Goal: Information Seeking & Learning: Check status

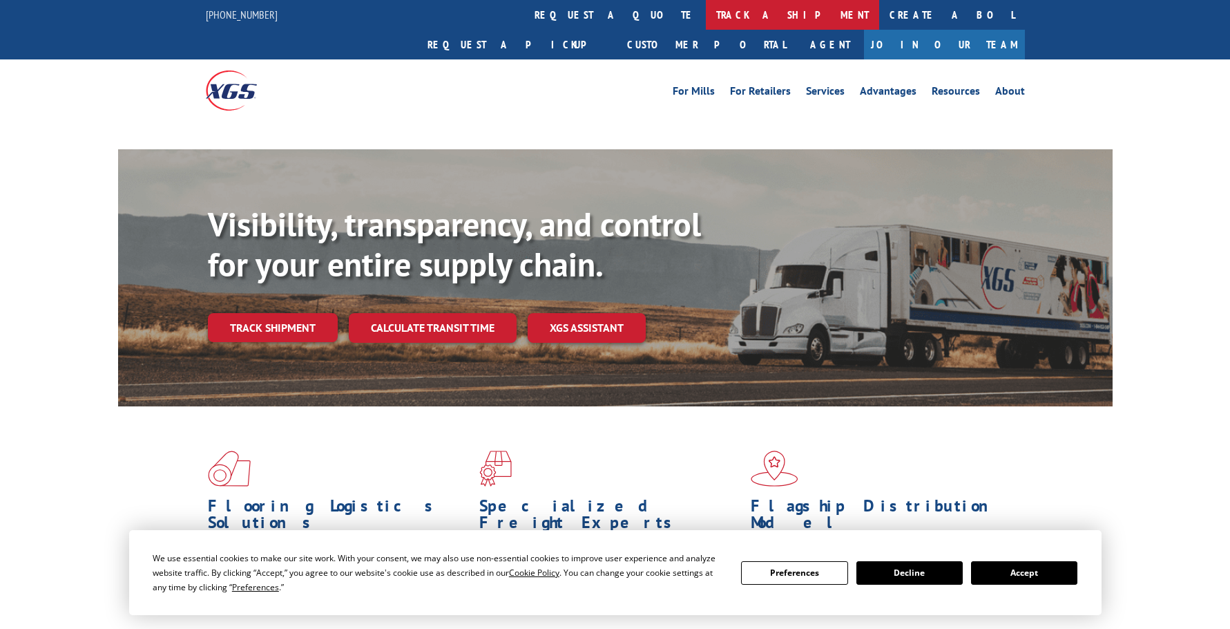
click at [706, 2] on link "track a shipment" at bounding box center [792, 15] width 173 height 30
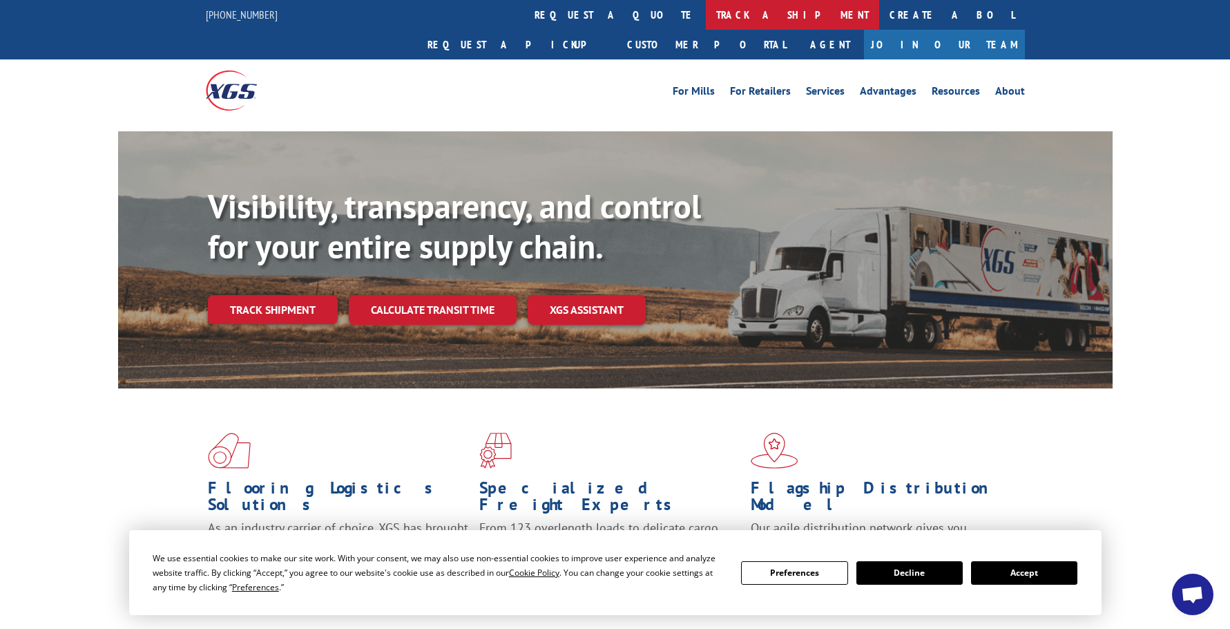
click at [706, 14] on link "track a shipment" at bounding box center [792, 15] width 173 height 30
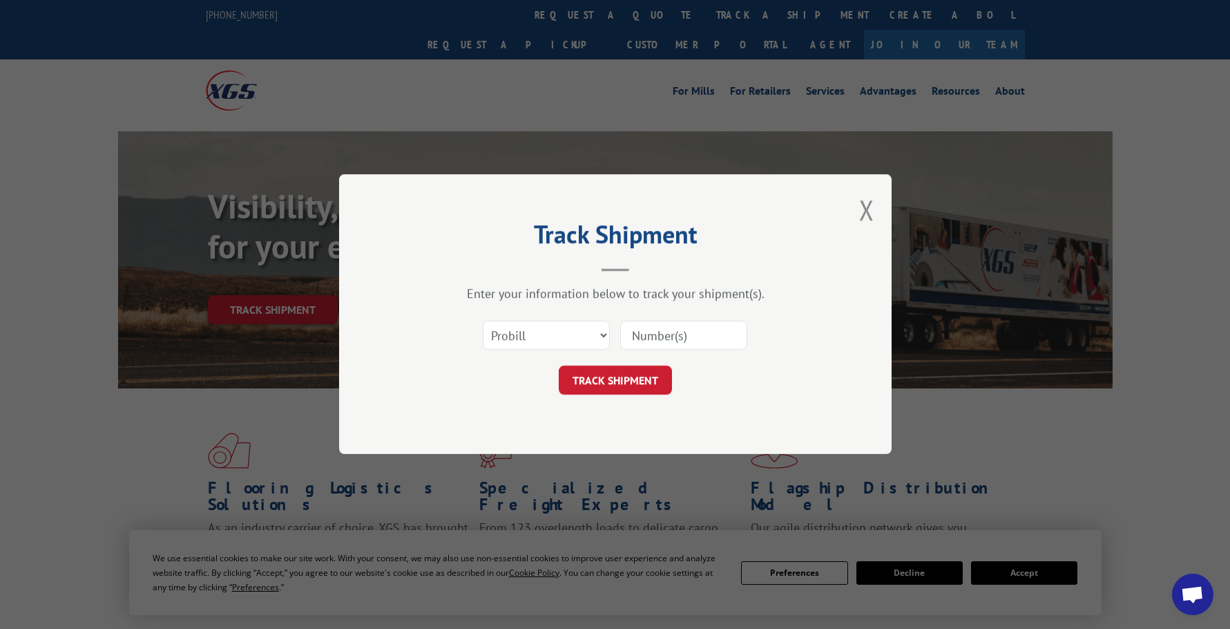
click at [645, 332] on input at bounding box center [683, 335] width 127 height 29
paste input "262301250910"
type input "262301250910"
click at [644, 385] on button "TRACK SHIPMENT" at bounding box center [615, 380] width 113 height 29
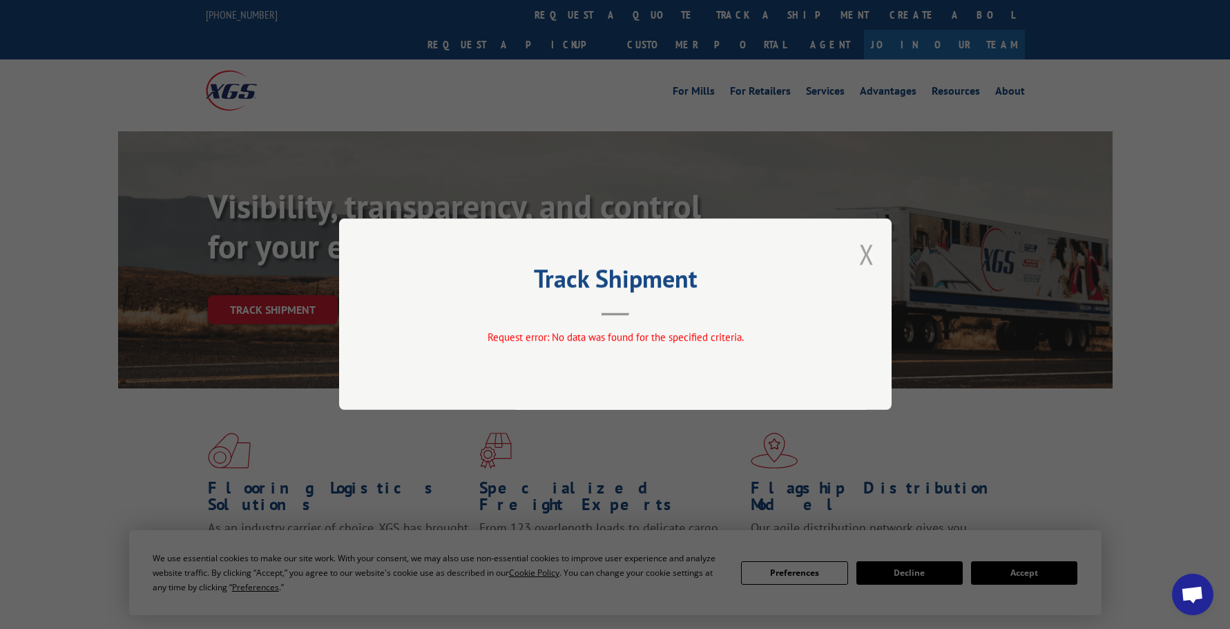
click at [869, 257] on button "Close modal" at bounding box center [866, 254] width 15 height 37
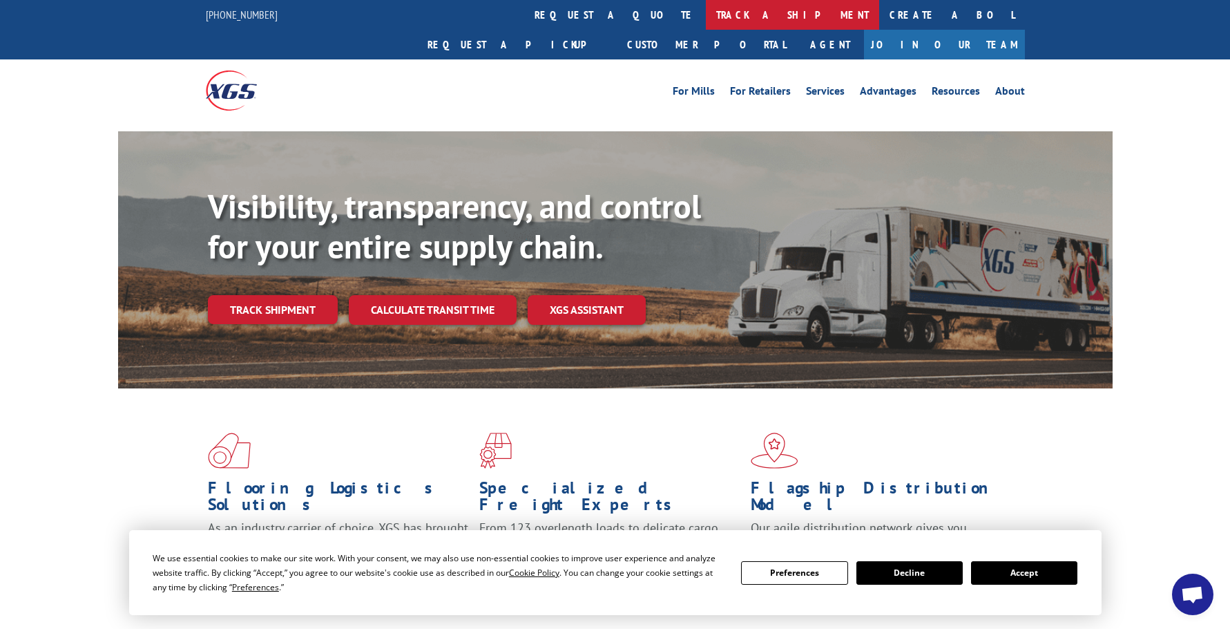
click at [706, 6] on link "track a shipment" at bounding box center [792, 15] width 173 height 30
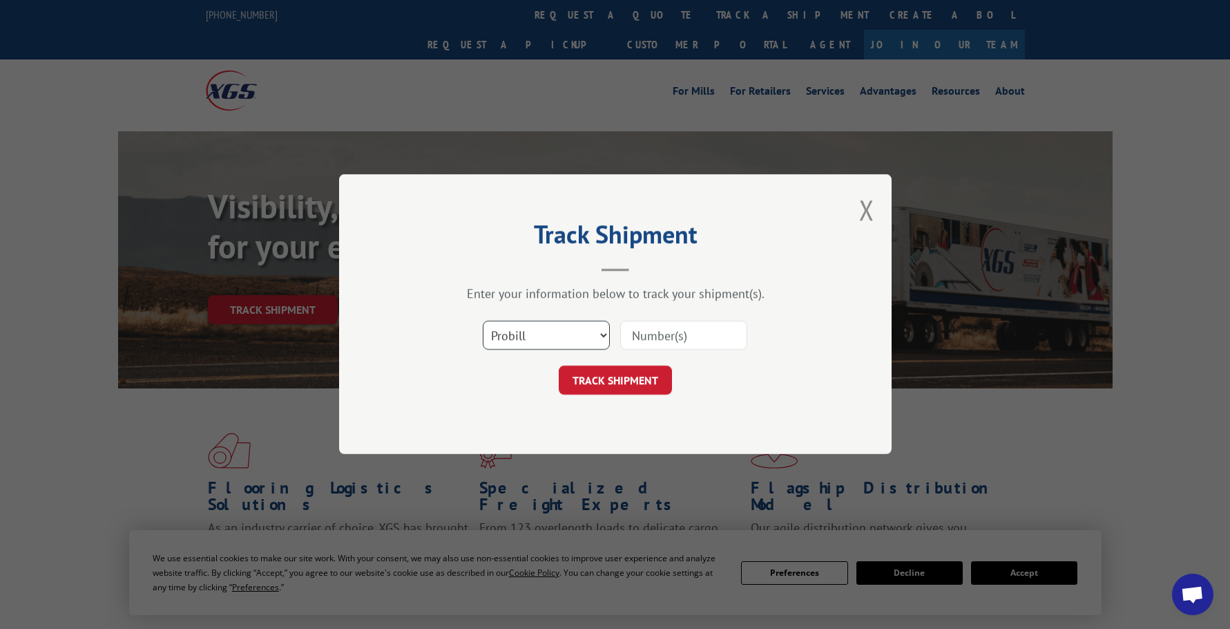
click at [544, 336] on select "Select category... Probill BOL PO" at bounding box center [546, 335] width 127 height 29
select select "po"
click at [483, 321] on select "Select category... Probill BOL PO" at bounding box center [546, 335] width 127 height 29
click at [653, 347] on input at bounding box center [683, 335] width 127 height 29
paste input "16502510"
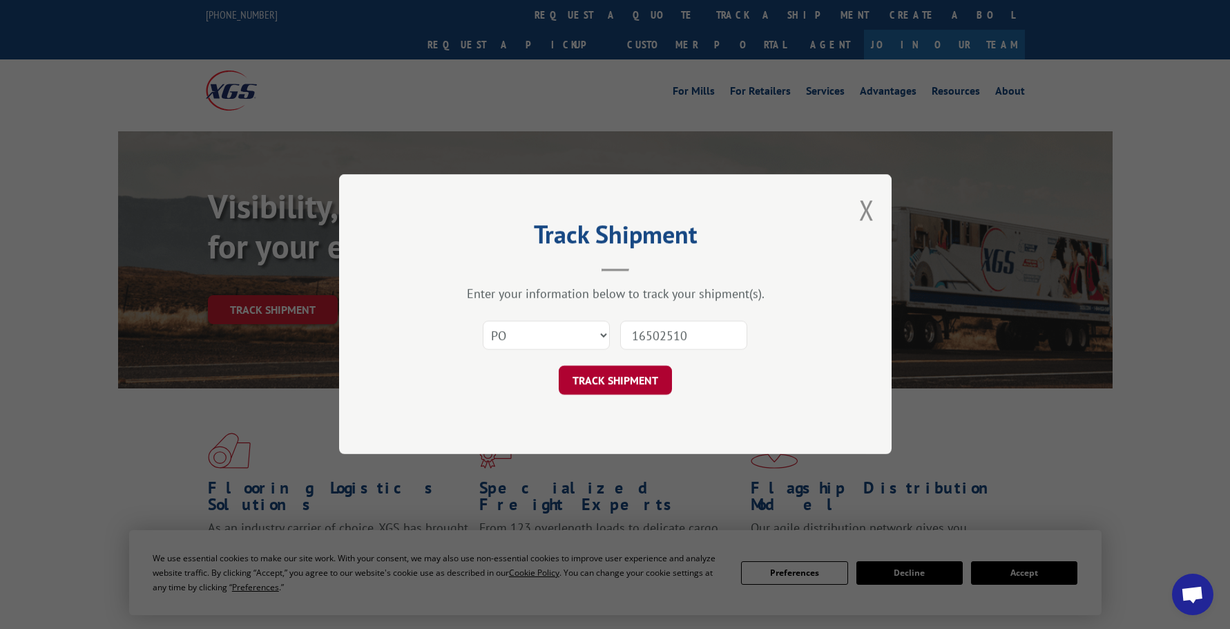
type input "16502510"
click at [646, 379] on button "TRACK SHIPMENT" at bounding box center [615, 380] width 113 height 29
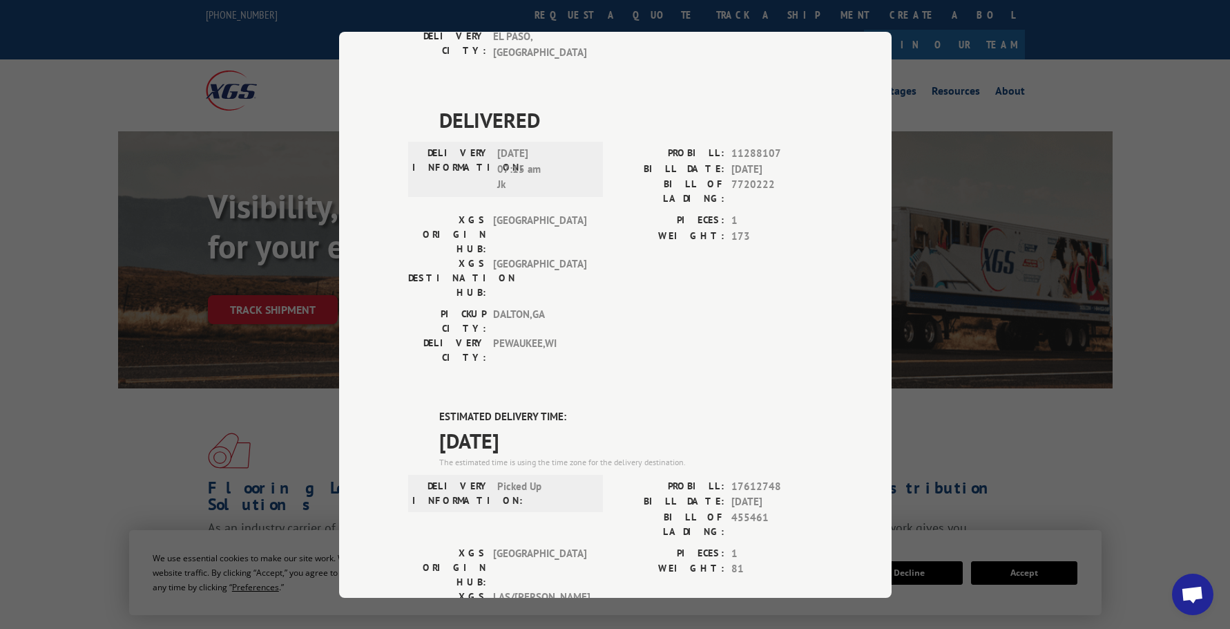
scroll to position [504, 0]
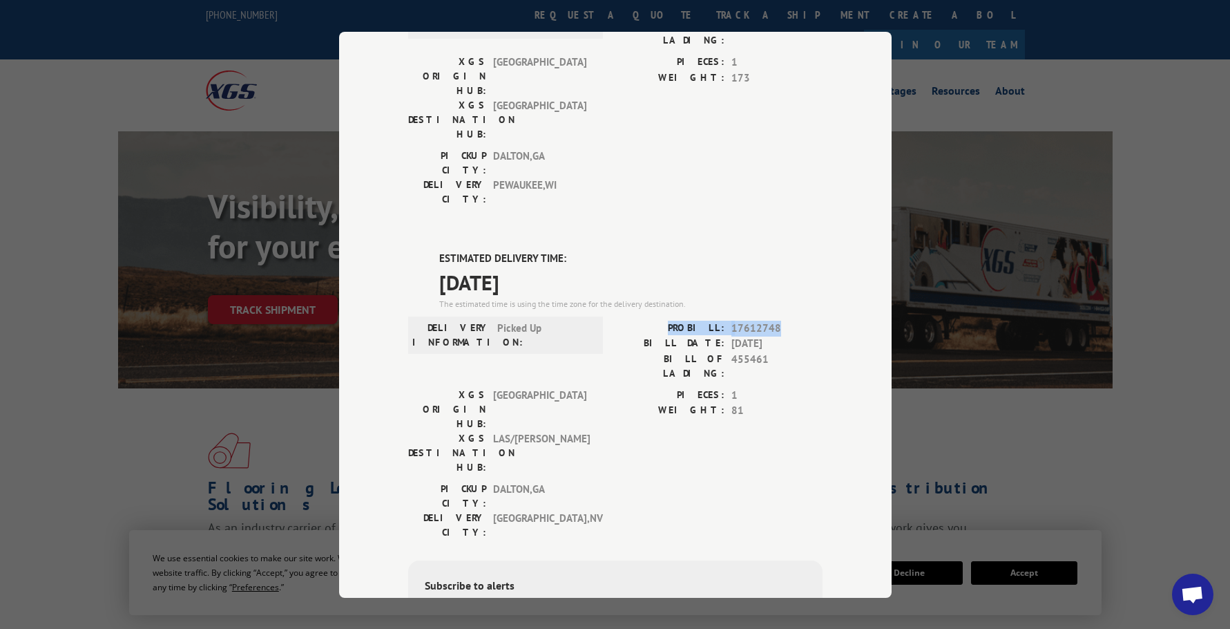
copy div "PROBILL: 17612748"
drag, startPoint x: 778, startPoint y: 162, endPoint x: 675, endPoint y: 166, distance: 103.7
click at [675, 320] on div "PROBILL: 17612748" at bounding box center [718, 328] width 207 height 16
